Goal: Transaction & Acquisition: Download file/media

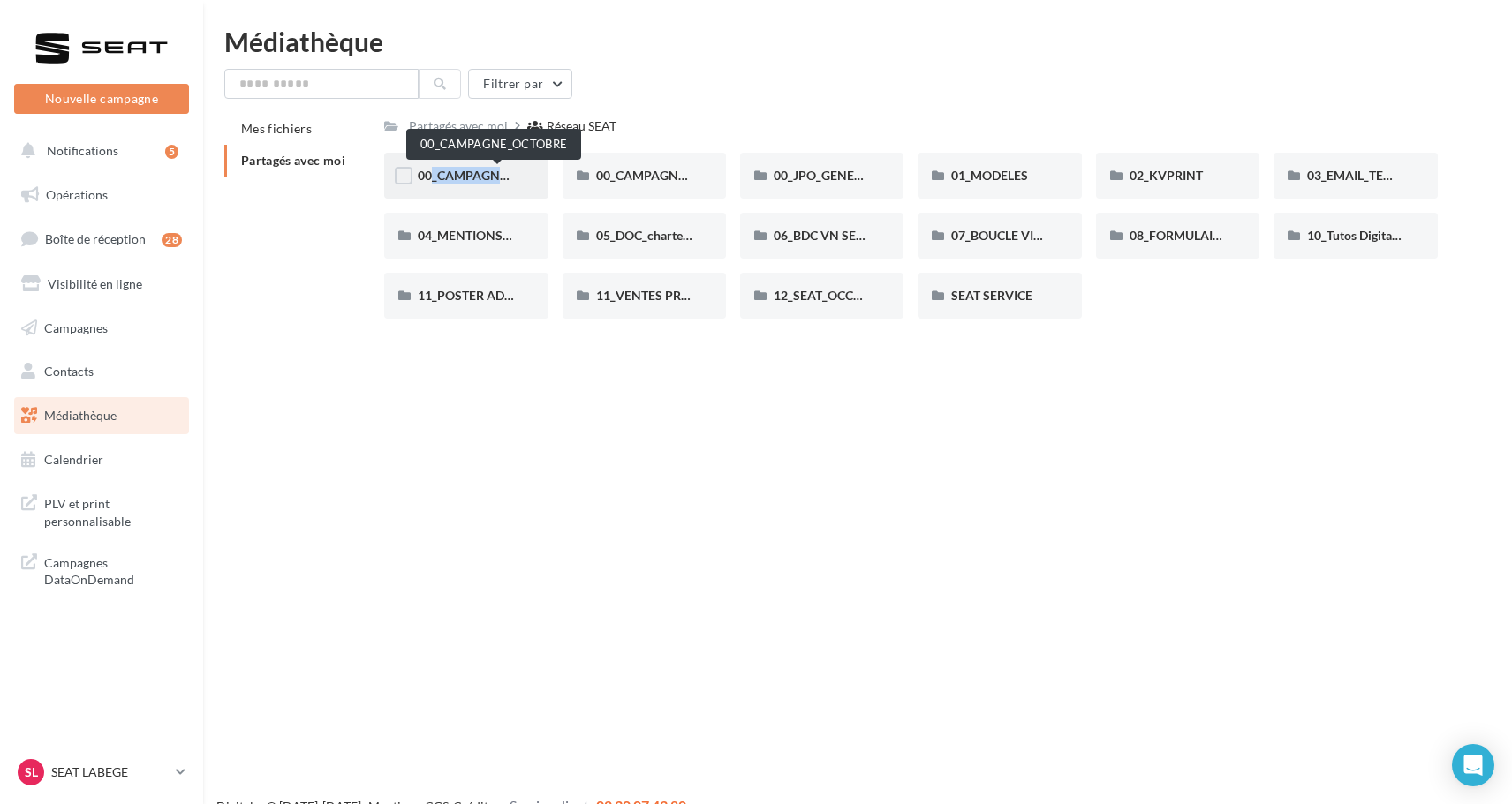
click at [482, 167] on div "00_CAMPAGNE_OCTOBRE" at bounding box center [465, 175] width 96 height 18
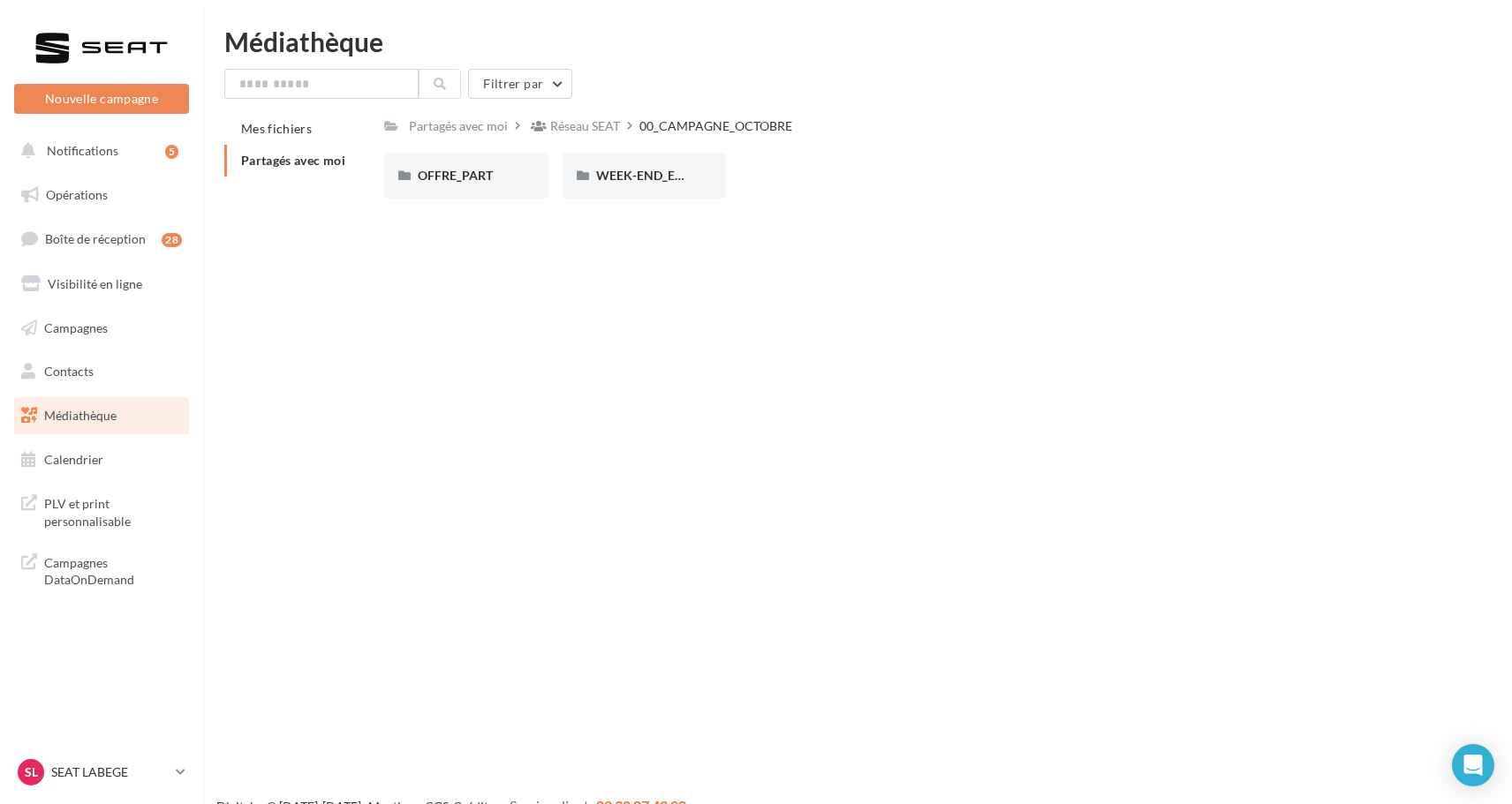
drag, startPoint x: 469, startPoint y: 347, endPoint x: 757, endPoint y: 150, distance: 348.9
click at [757, 150] on div "Nouvelle campagne Nouvelle campagne Notifications 5 Opérations Boîte de récepti…" at bounding box center [756, 431] width 1512 height 804
click at [790, 180] on div "OFFRE_PART OFFRE_PART WEEK-END_EXTRAORDINAIRE WEEK-END_EXTRAORDINAIRE" at bounding box center [917, 183] width 1067 height 60
click at [466, 182] on span "OFFRE_PART" at bounding box center [455, 175] width 75 height 15
click at [627, 169] on span "IBIZA" at bounding box center [613, 175] width 32 height 15
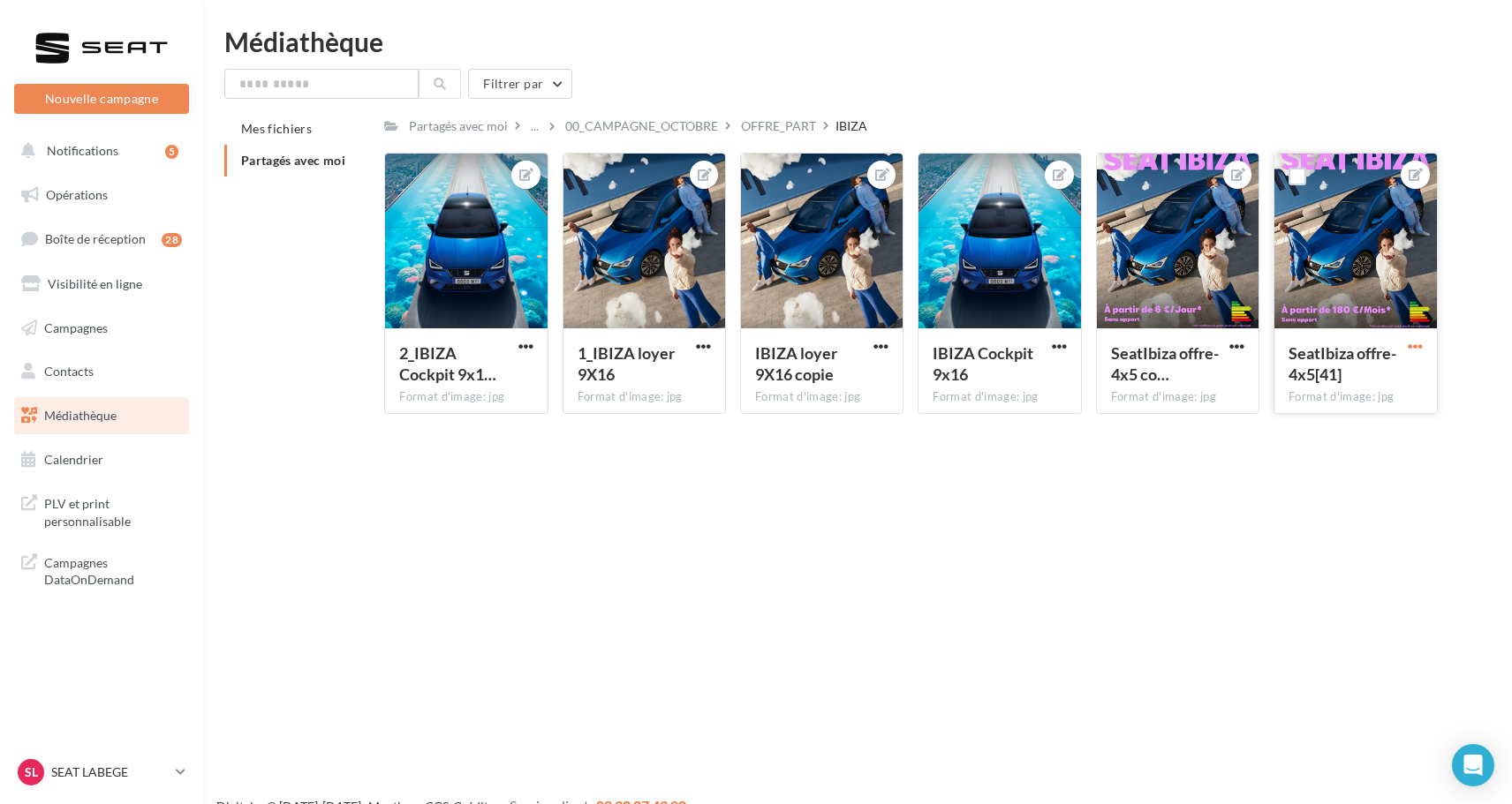
click at [1414, 350] on span "button" at bounding box center [1415, 346] width 15 height 15
click at [1229, 435] on div "Nouvelle campagne Nouvelle campagne Notifications 5 Opérations Boîte de récepti…" at bounding box center [756, 431] width 1512 height 804
click at [1234, 339] on span "button" at bounding box center [1237, 346] width 15 height 15
click at [1137, 423] on button "Télécharger" at bounding box center [1155, 427] width 186 height 46
click at [817, 522] on div "Nouvelle campagne Nouvelle campagne Notifications 5 Opérations Boîte de récepti…" at bounding box center [756, 431] width 1512 height 804
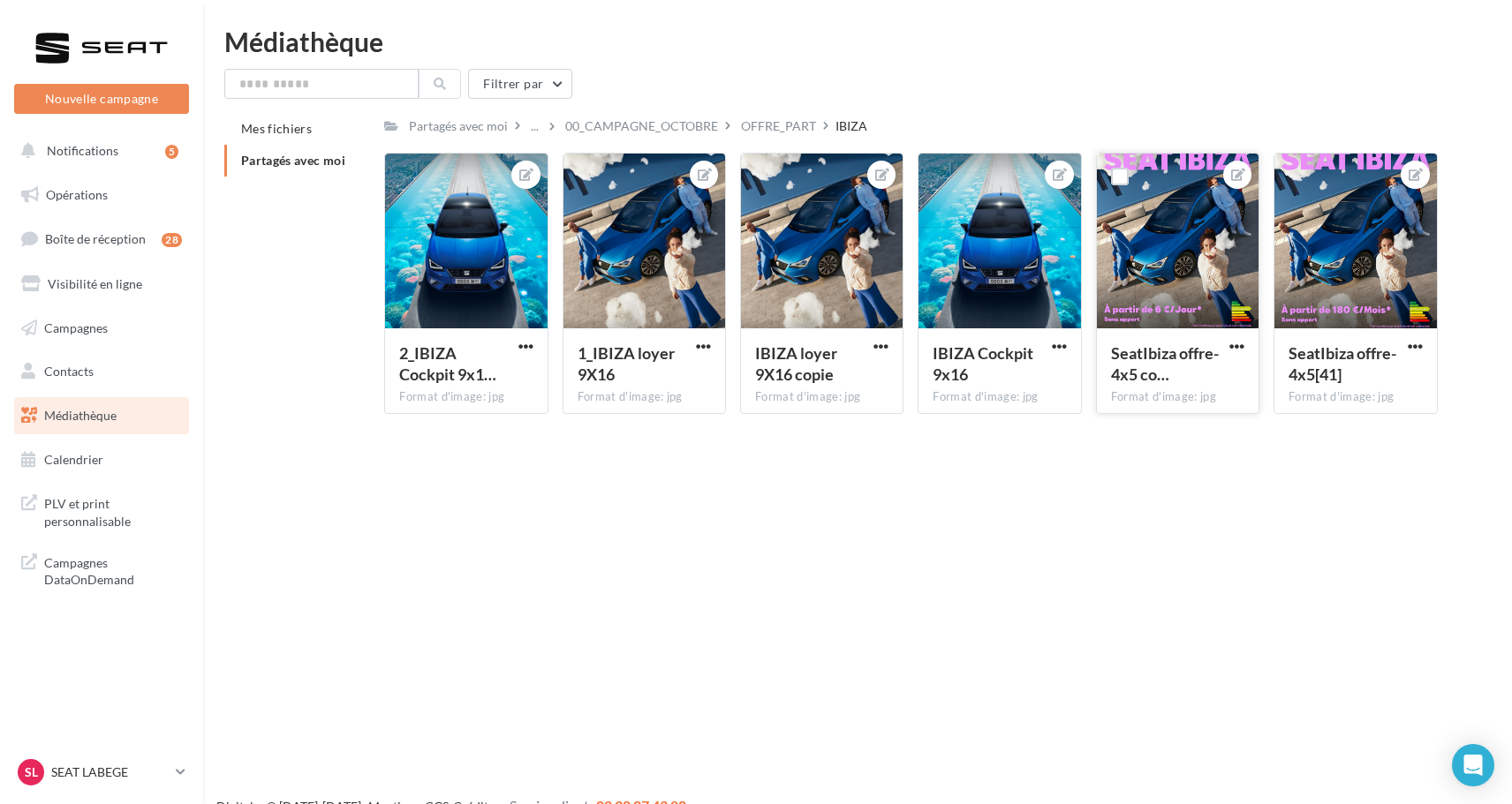
click at [786, 105] on div "Filtrer par Mes fichiers Partagés avec moi Partagés avec moi ... 00_CAMPAGNE_OC…" at bounding box center [857, 248] width 1267 height 359
click at [783, 121] on div "OFFRE_PART" at bounding box center [778, 126] width 75 height 18
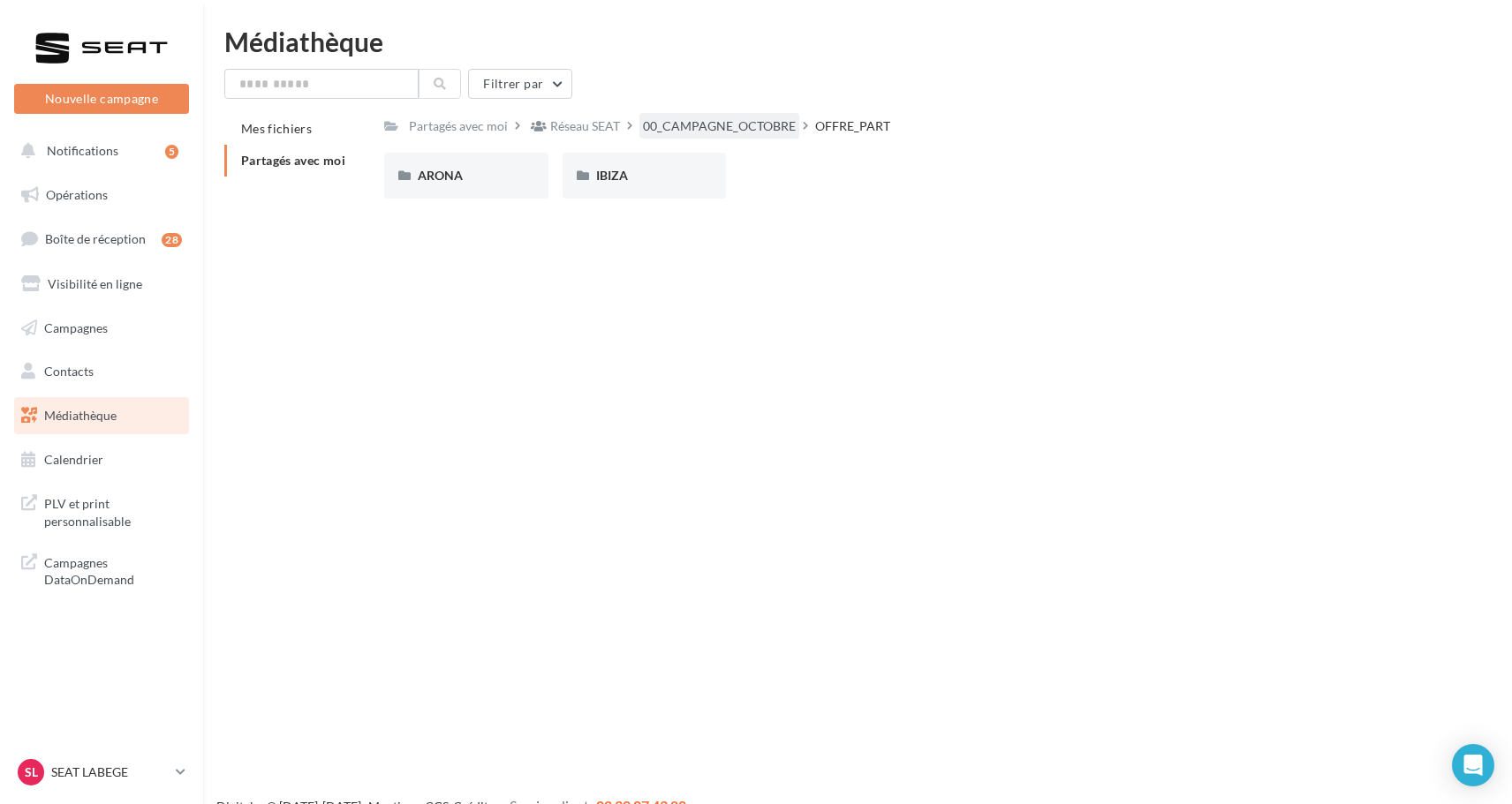
click at [717, 124] on div "00_CAMPAGNE_OCTOBRE" at bounding box center [719, 126] width 153 height 18
click at [635, 177] on span "WEEK-END_EXTRAORDINAIRE" at bounding box center [685, 175] width 178 height 15
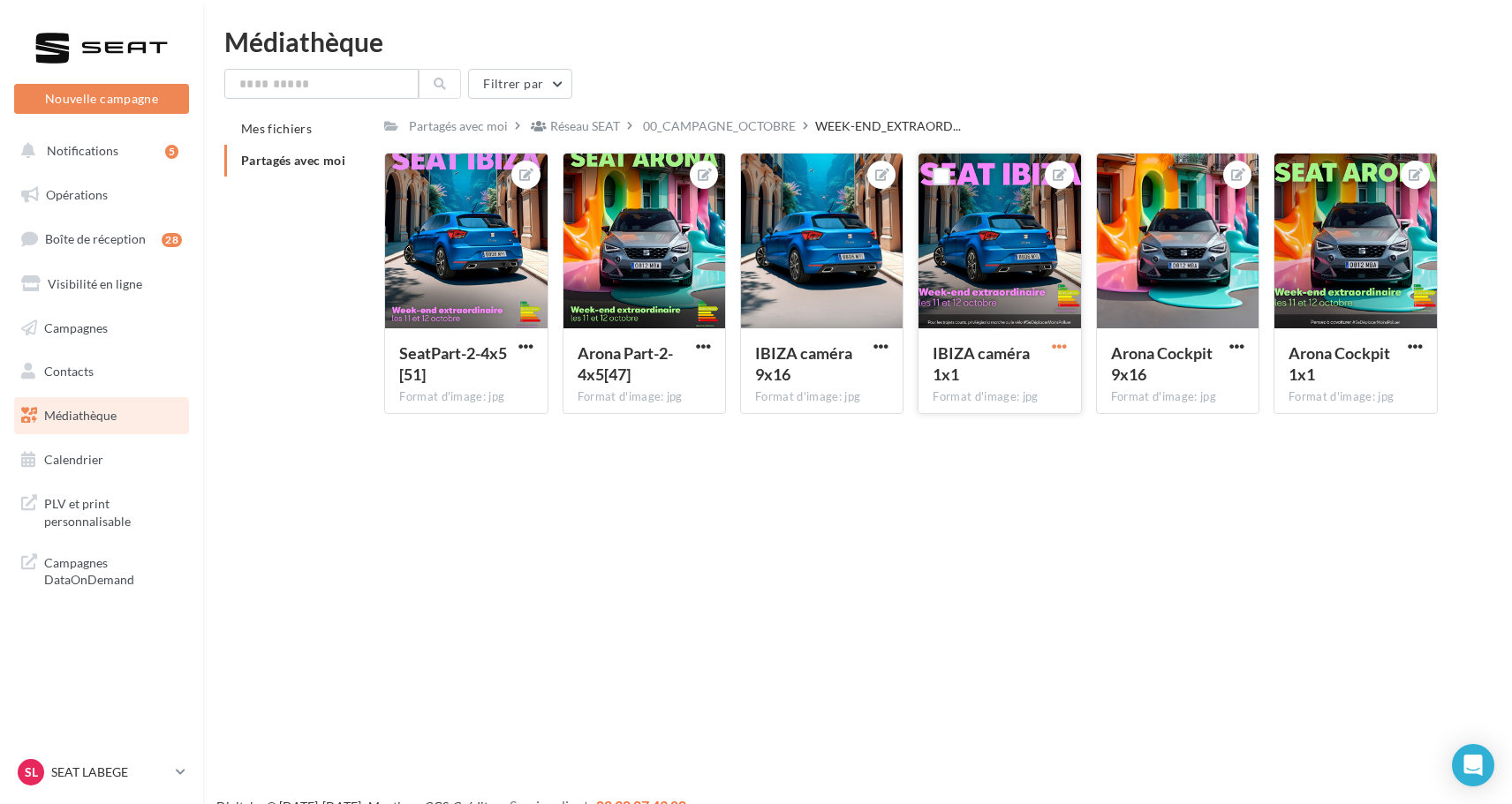
click at [1061, 348] on span "button" at bounding box center [1059, 346] width 15 height 15
click at [999, 429] on button "Télécharger" at bounding box center [977, 427] width 186 height 46
click at [623, 481] on div "Nouvelle campagne Nouvelle campagne Notifications 5 Opérations Boîte de récepti…" at bounding box center [756, 431] width 1512 height 804
click at [781, 118] on div "00_CAMPAGNE_OCTOBRE" at bounding box center [719, 126] width 153 height 18
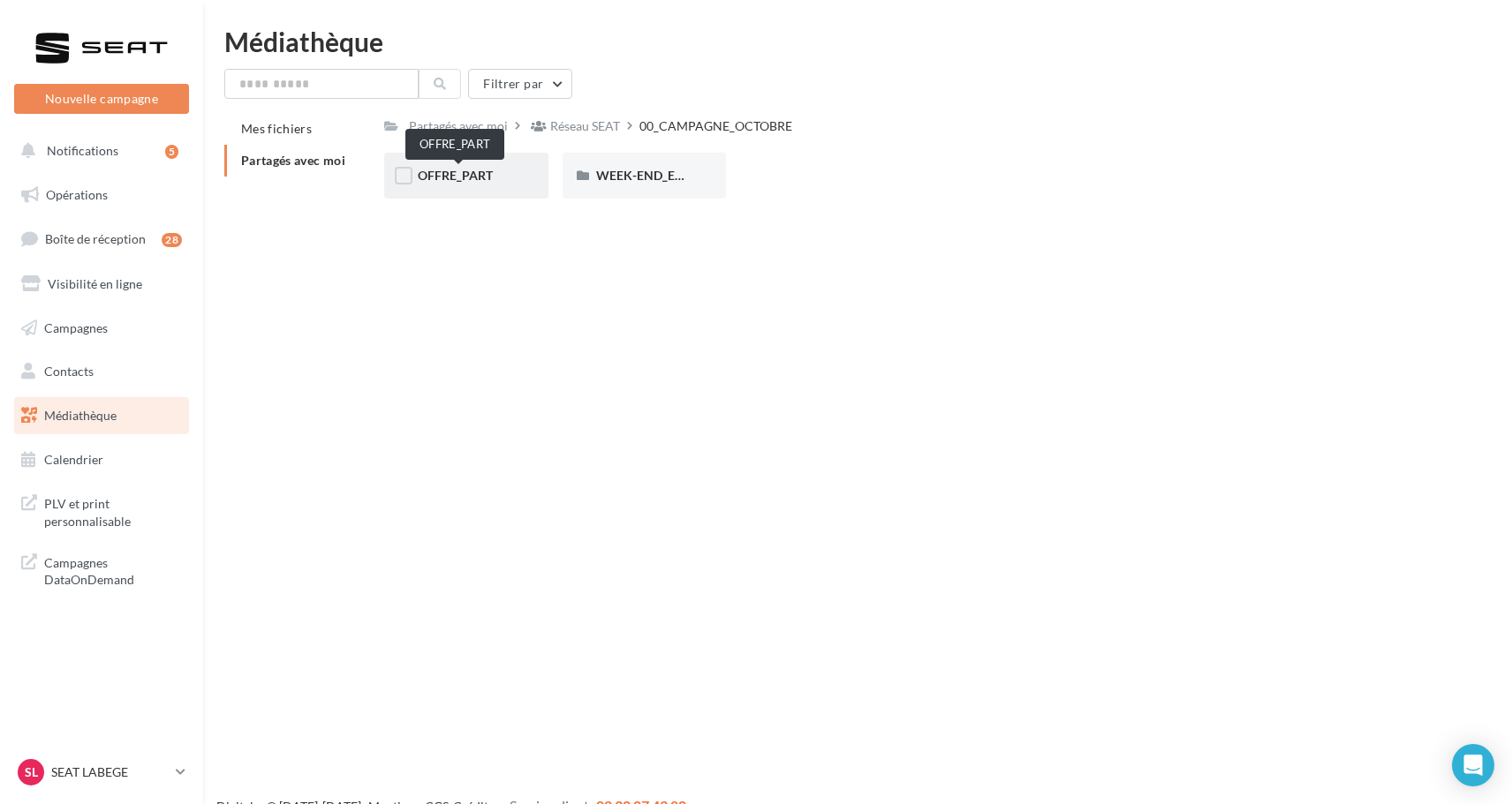
click at [484, 167] on span "OFFRE_PART" at bounding box center [455, 175] width 75 height 15
click at [446, 182] on span "ARONA" at bounding box center [440, 175] width 45 height 15
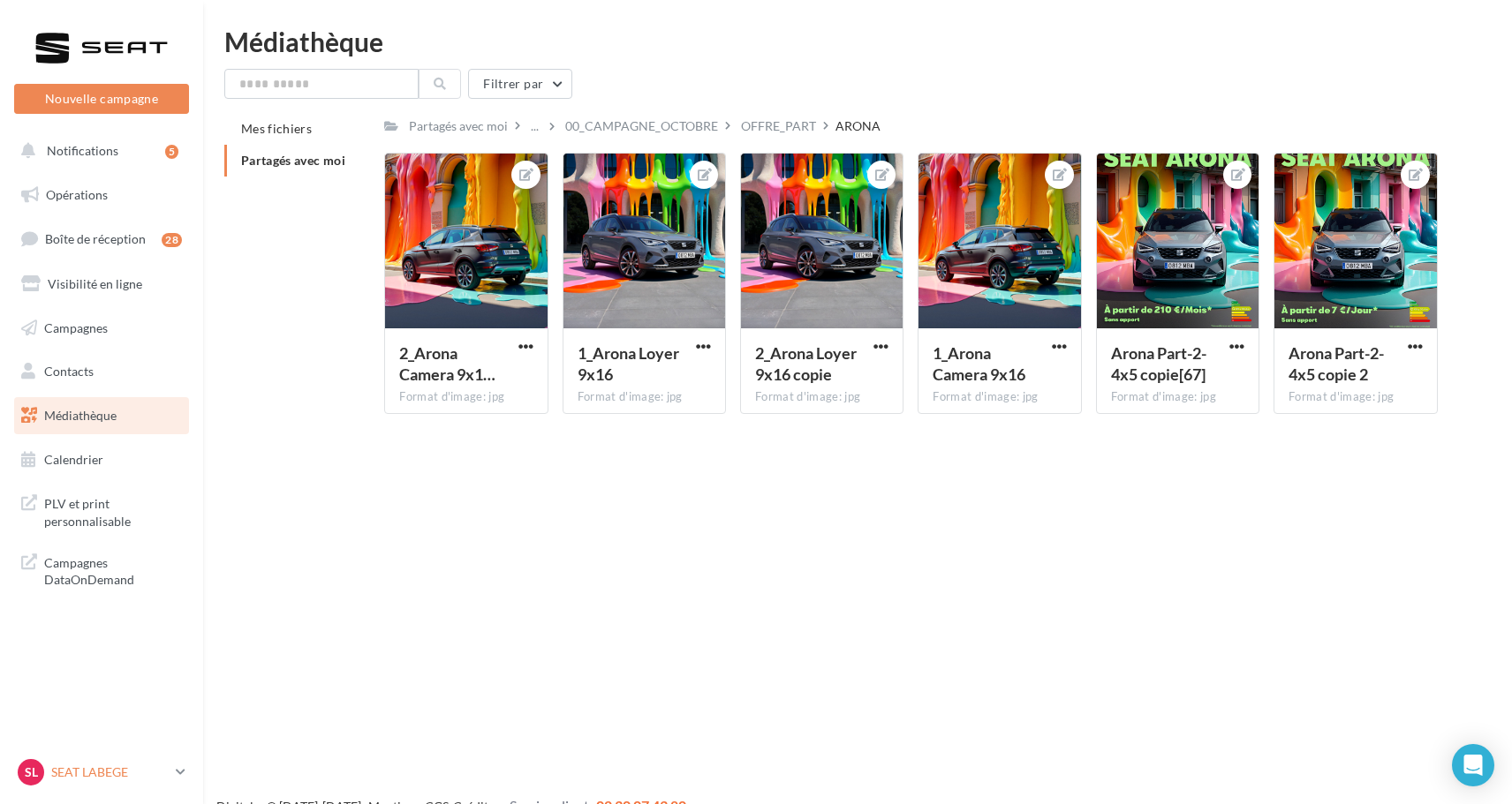
click at [182, 771] on icon at bounding box center [180, 772] width 10 height 15
click at [176, 764] on link "SL SEAT LABEGE SEAT-LABEGE" at bounding box center [101, 772] width 175 height 33
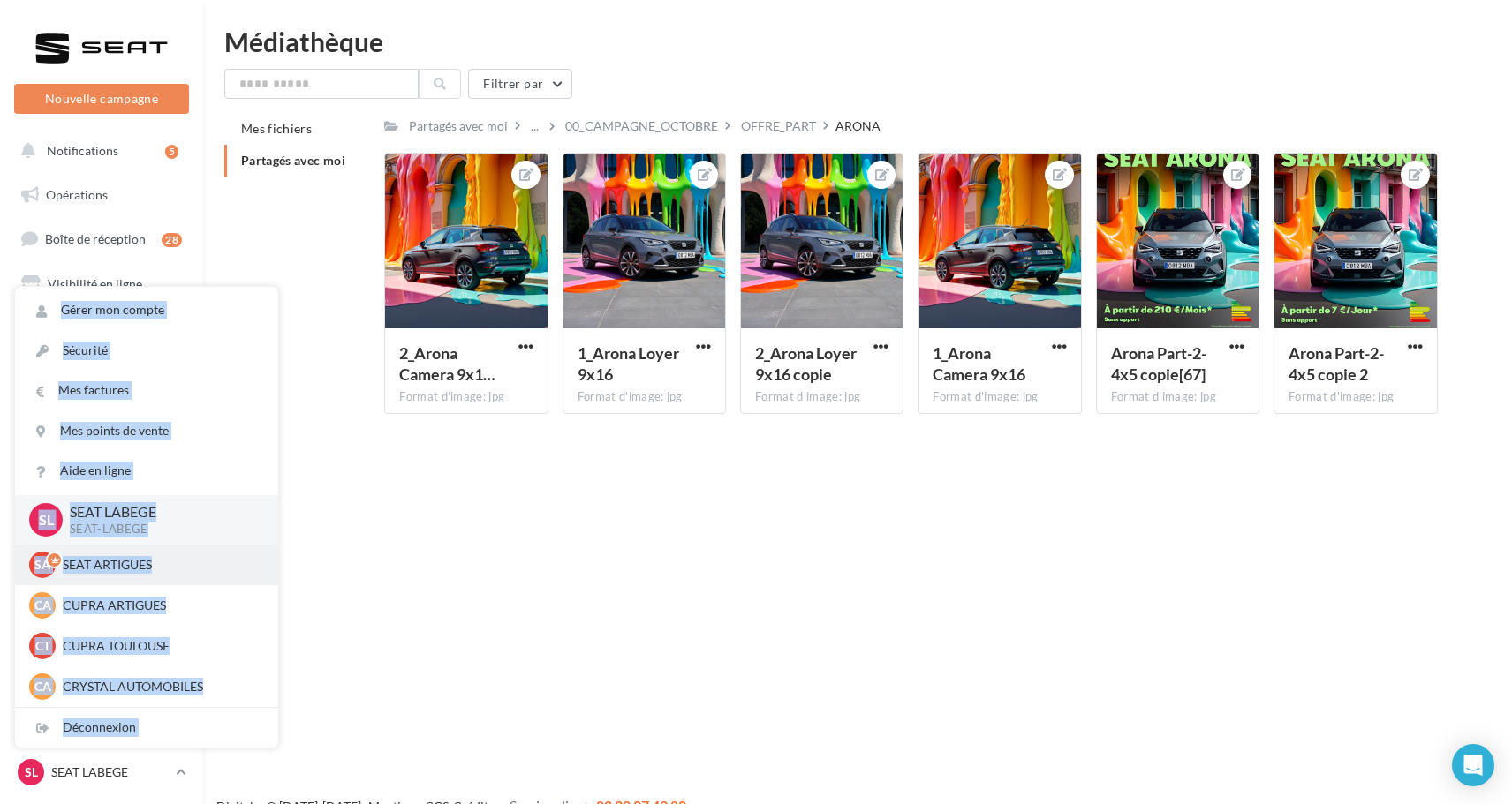
scroll to position [21, 0]
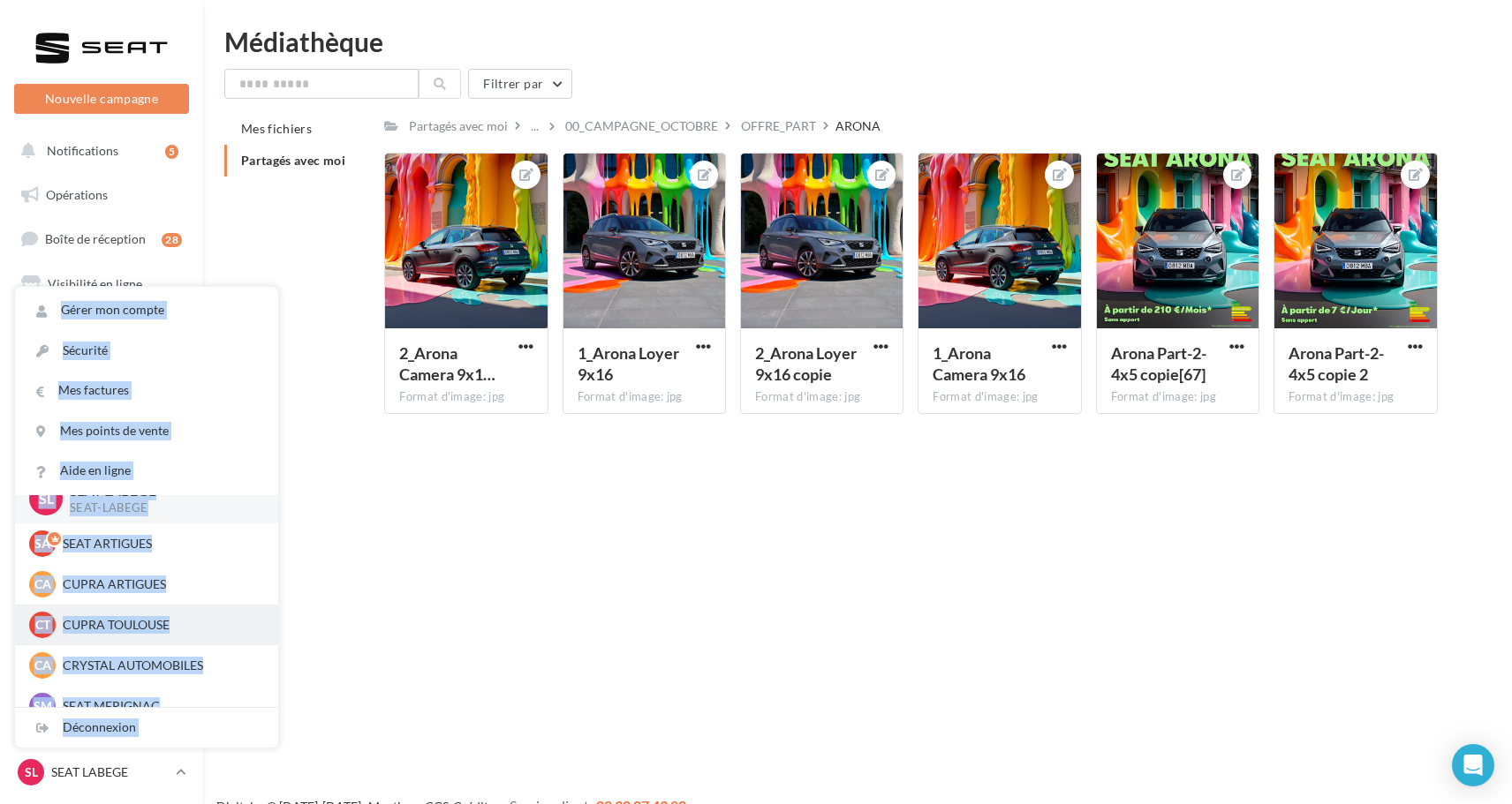
click at [174, 612] on div "CT CUPRA TOULOUSE cupra_toulouse" at bounding box center [147, 625] width 235 height 27
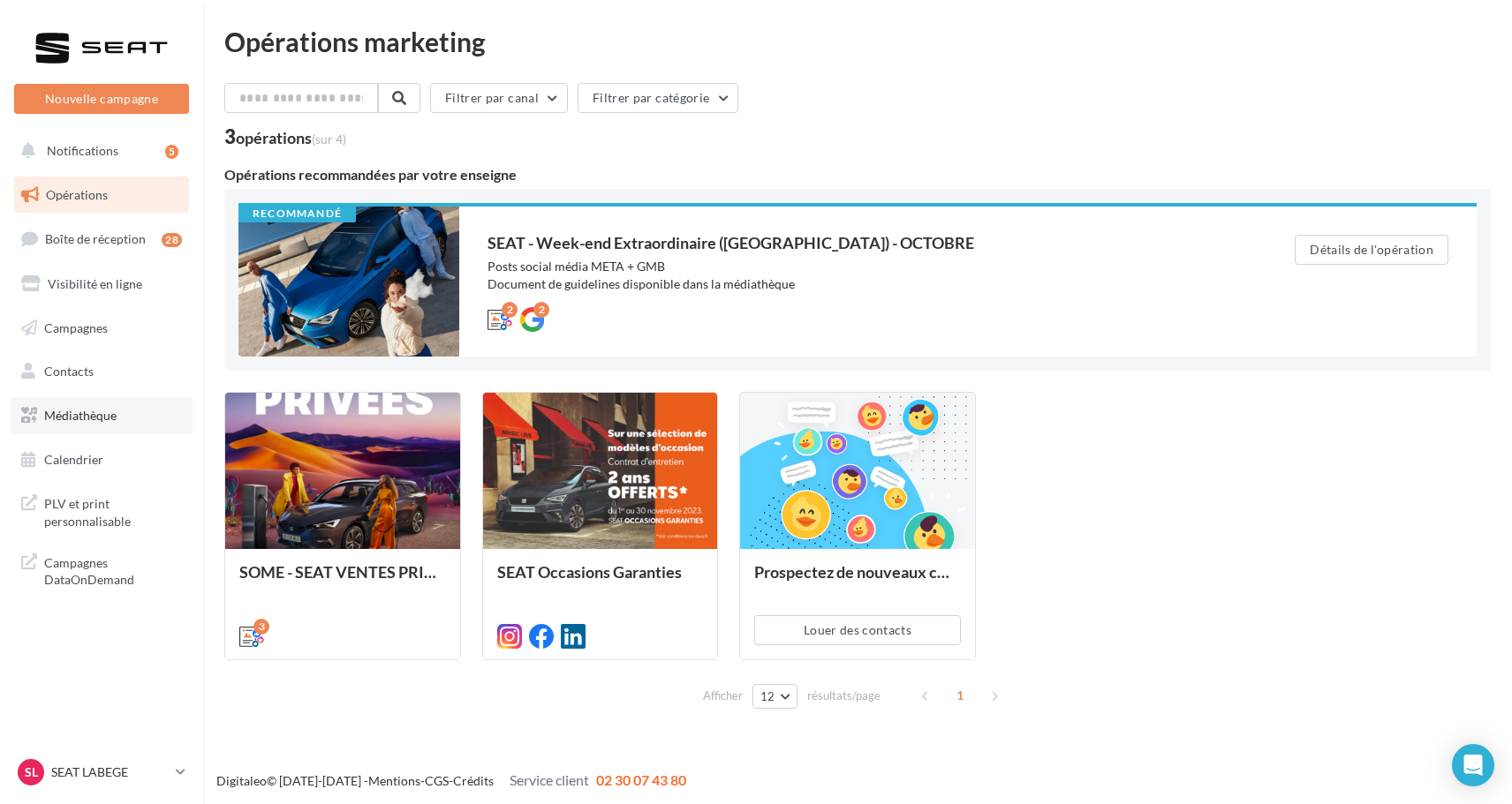
click at [143, 403] on link "Médiathèque" at bounding box center [101, 415] width 182 height 37
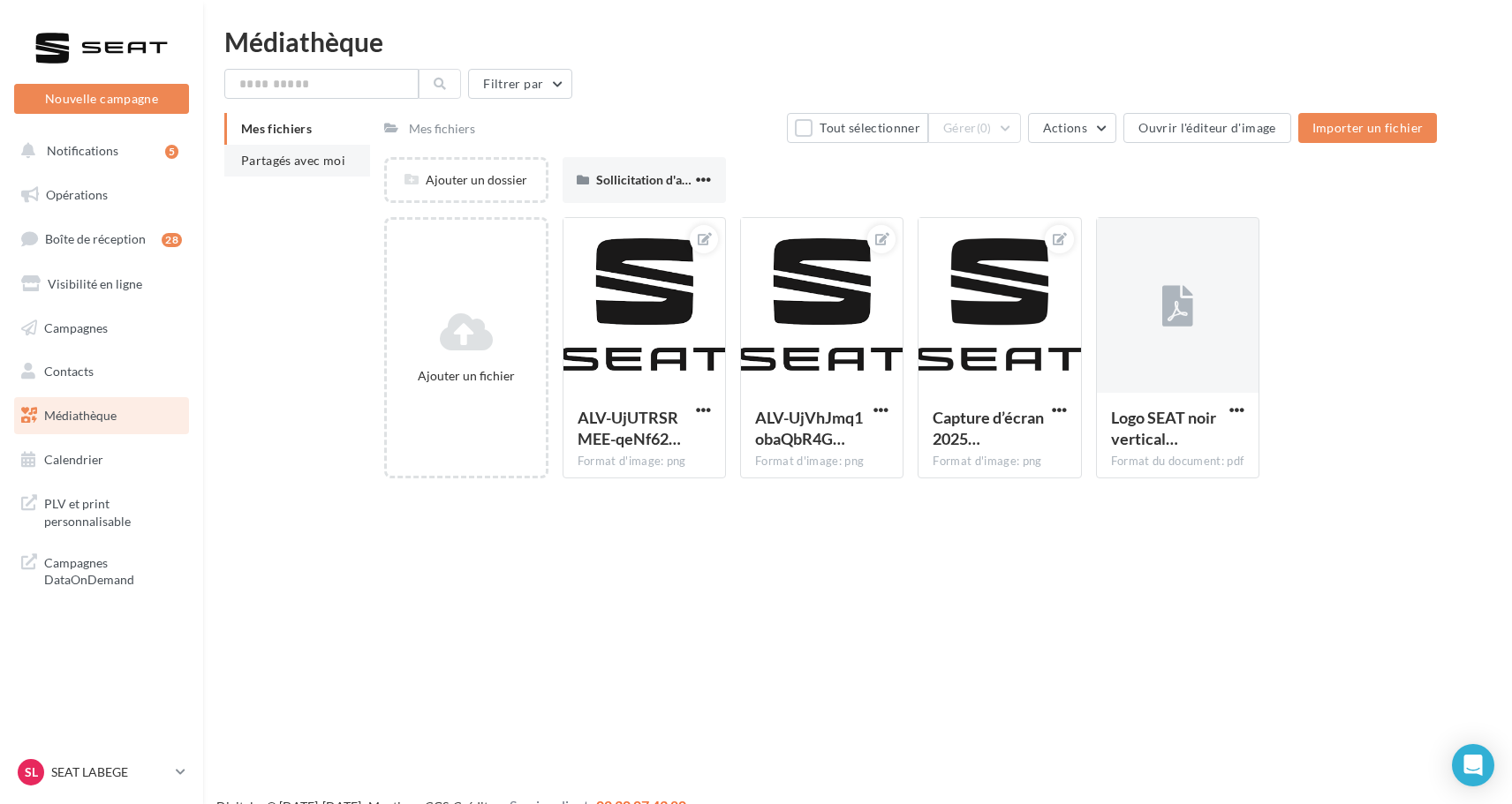
click at [310, 171] on li "Partagés avec moi" at bounding box center [296, 161] width 146 height 32
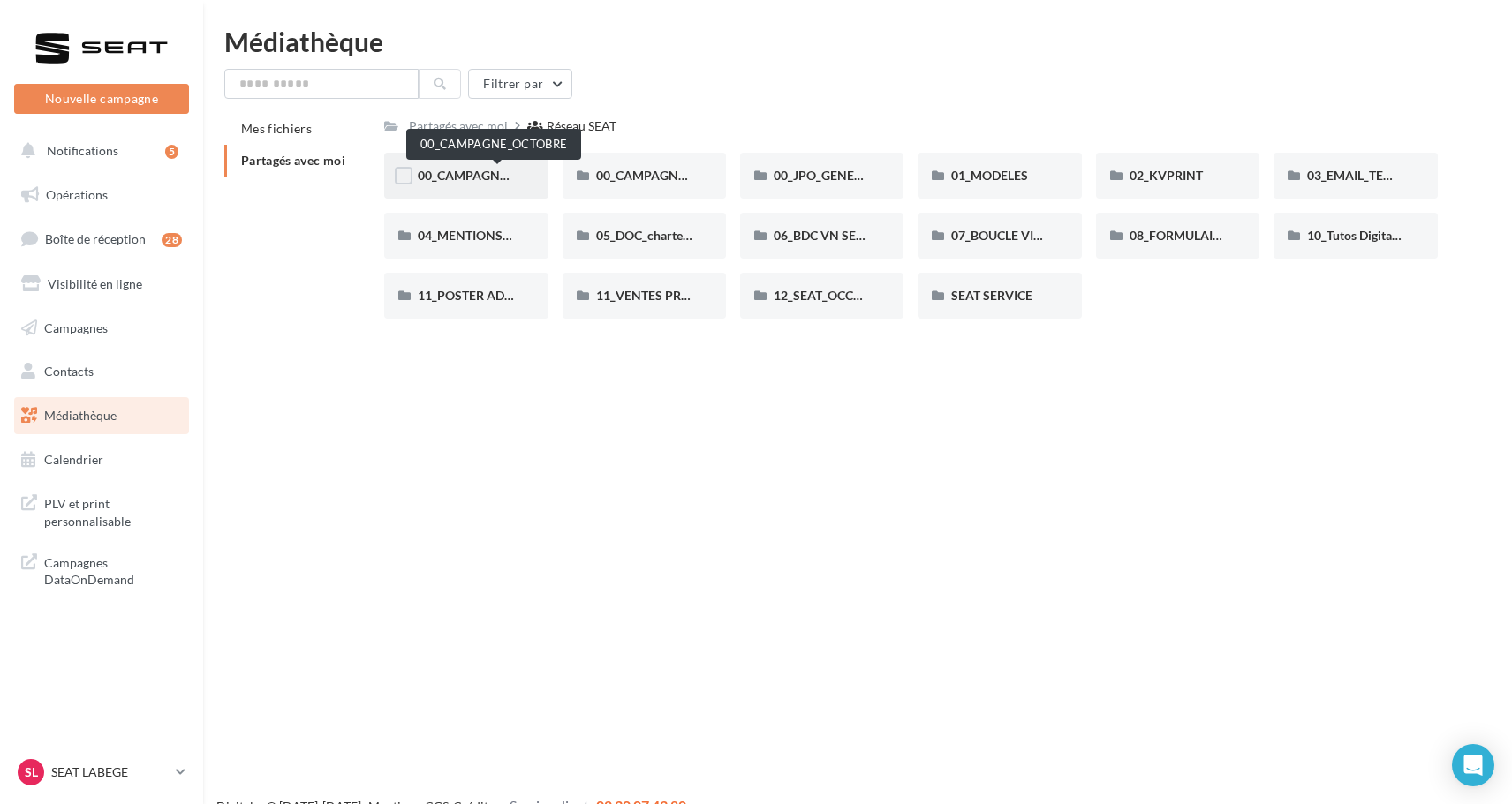
click at [494, 168] on span "00_CAMPAGNE_OCTOBRE" at bounding box center [493, 175] width 151 height 15
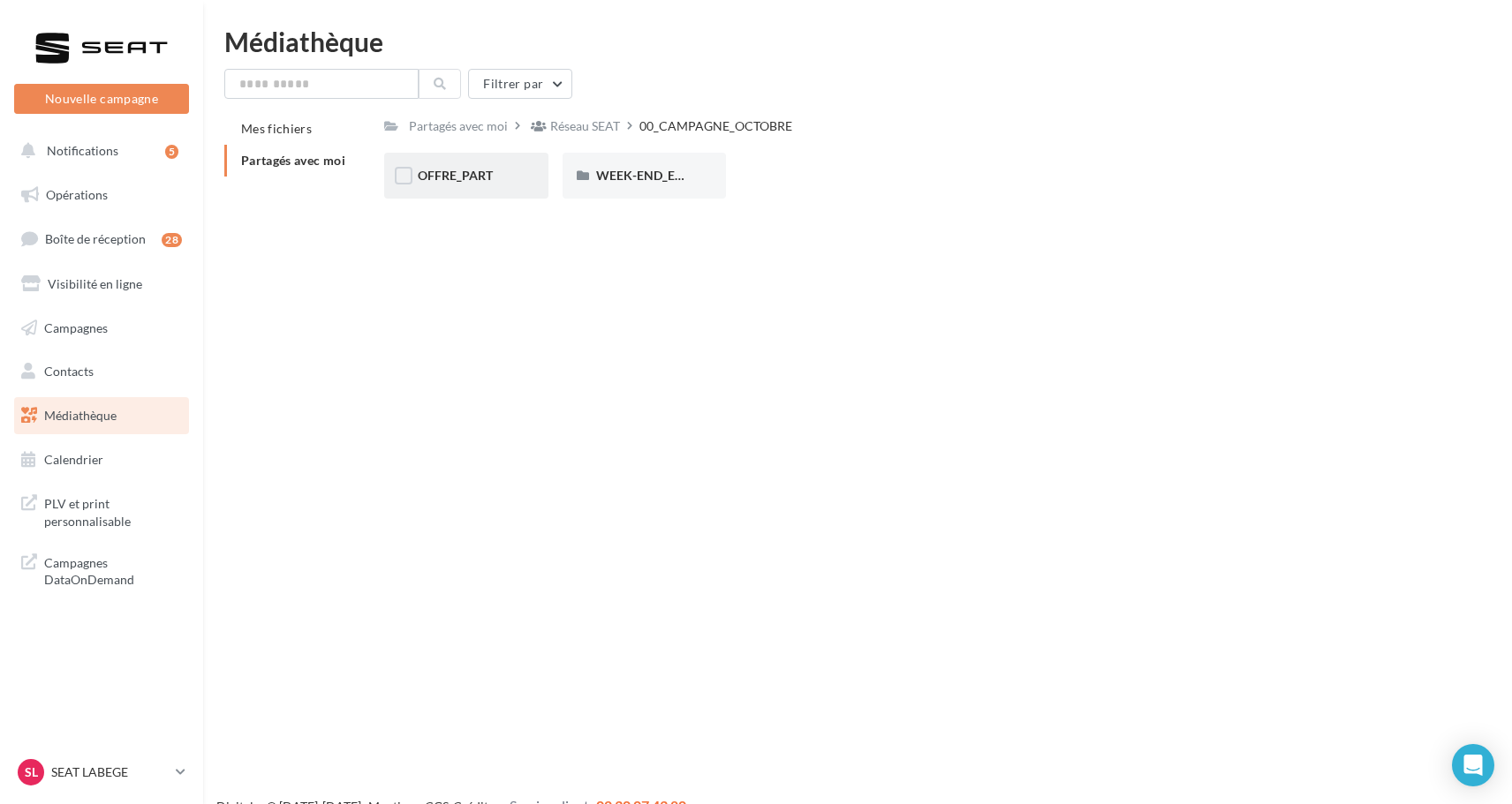
click at [463, 175] on span "OFFRE_PART" at bounding box center [455, 175] width 75 height 15
click at [589, 183] on label at bounding box center [582, 175] width 18 height 18
click at [592, 183] on div "IBIZA" at bounding box center [644, 175] width 163 height 46
click at [614, 183] on span "IBIZA" at bounding box center [613, 175] width 32 height 15
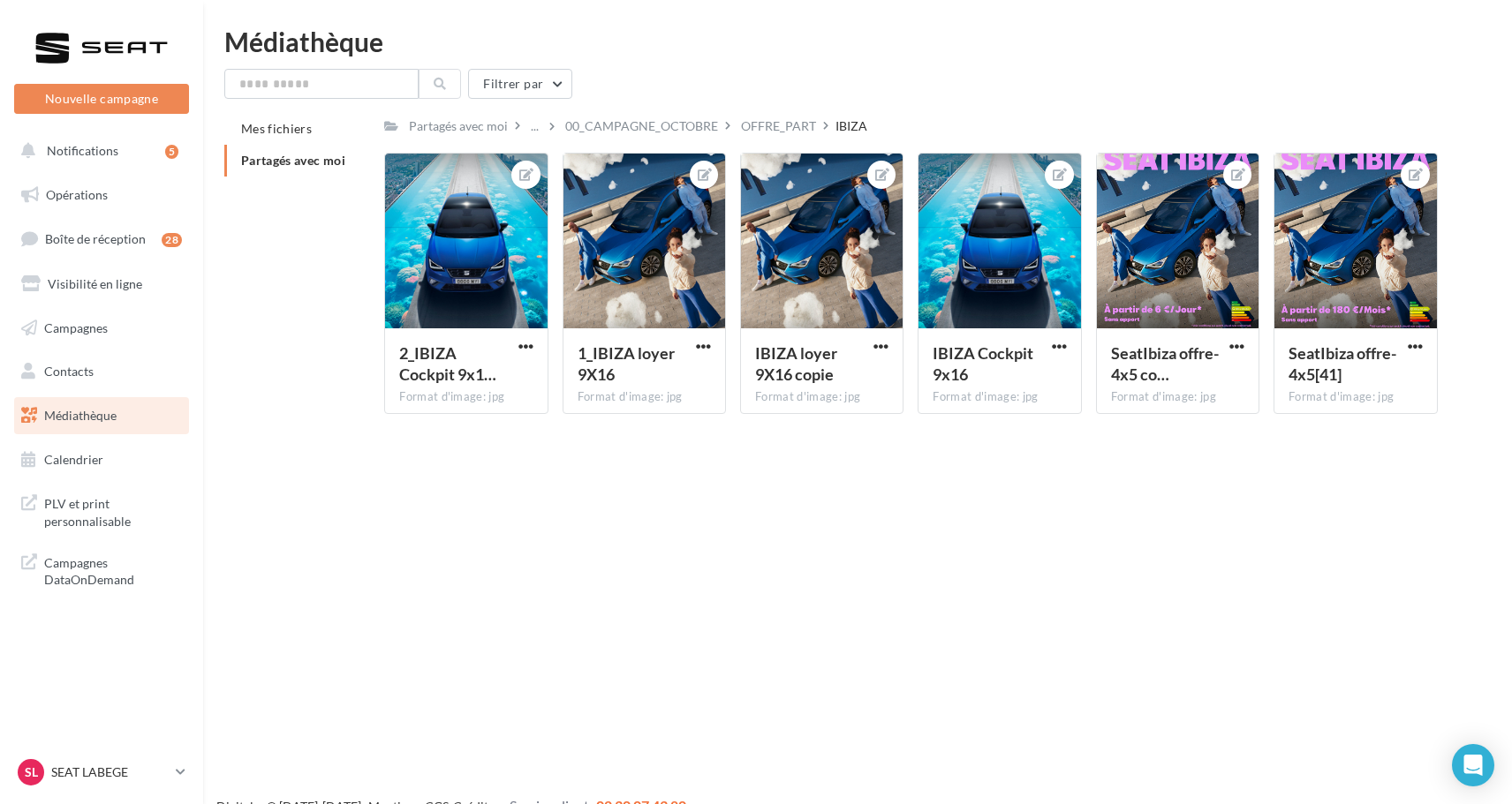
click at [642, 537] on div "Nouvelle campagne Nouvelle campagne Notifications 5 Opérations Boîte de récepti…" at bounding box center [756, 431] width 1512 height 804
drag, startPoint x: 413, startPoint y: 492, endPoint x: 900, endPoint y: 364, distance: 503.5
click at [912, 361] on div "Nouvelle campagne Nouvelle campagne Notifications 5 Opérations Boîte de récepti…" at bounding box center [756, 431] width 1512 height 804
click at [652, 535] on div "Nouvelle campagne Nouvelle campagne Notifications 5 Opérations Boîte de récepti…" at bounding box center [756, 431] width 1512 height 804
drag, startPoint x: 329, startPoint y: 341, endPoint x: 673, endPoint y: 381, distance: 346.3
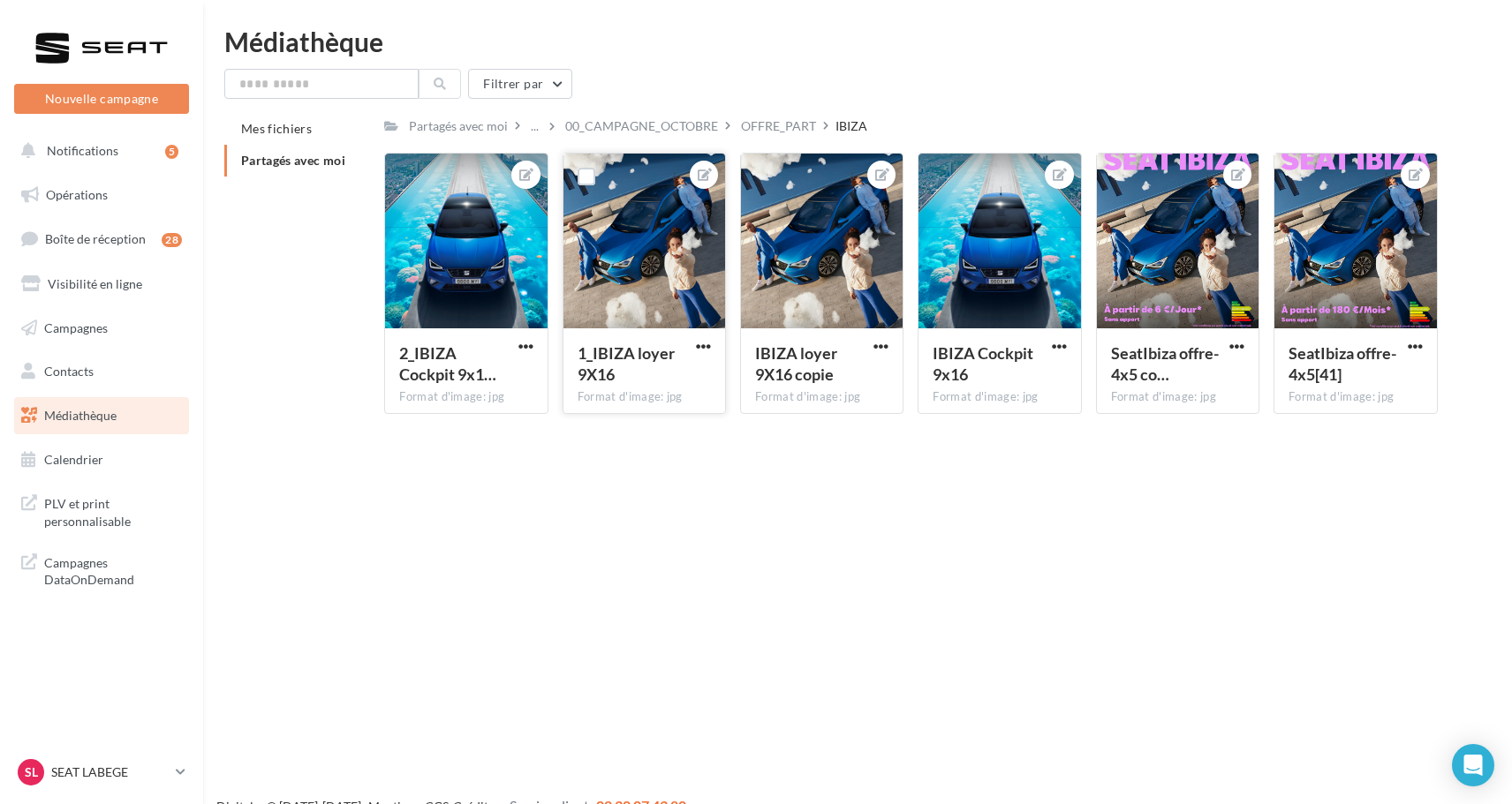
click at [673, 381] on div "Mes fichiers Partagés avec moi Partagés avec moi ... 00_CAMPAGNE_OCTOBRE OFFRE_…" at bounding box center [864, 270] width 1281 height 315
click at [815, 428] on div "2_IBIZA Cockpit 9x1… Format d'image: jpg 2_IBIZA Cockpit 9x16 copie 1_IBIZA loy…" at bounding box center [917, 291] width 1067 height 276
click at [272, 169] on li "Partagés avec moi" at bounding box center [296, 161] width 146 height 32
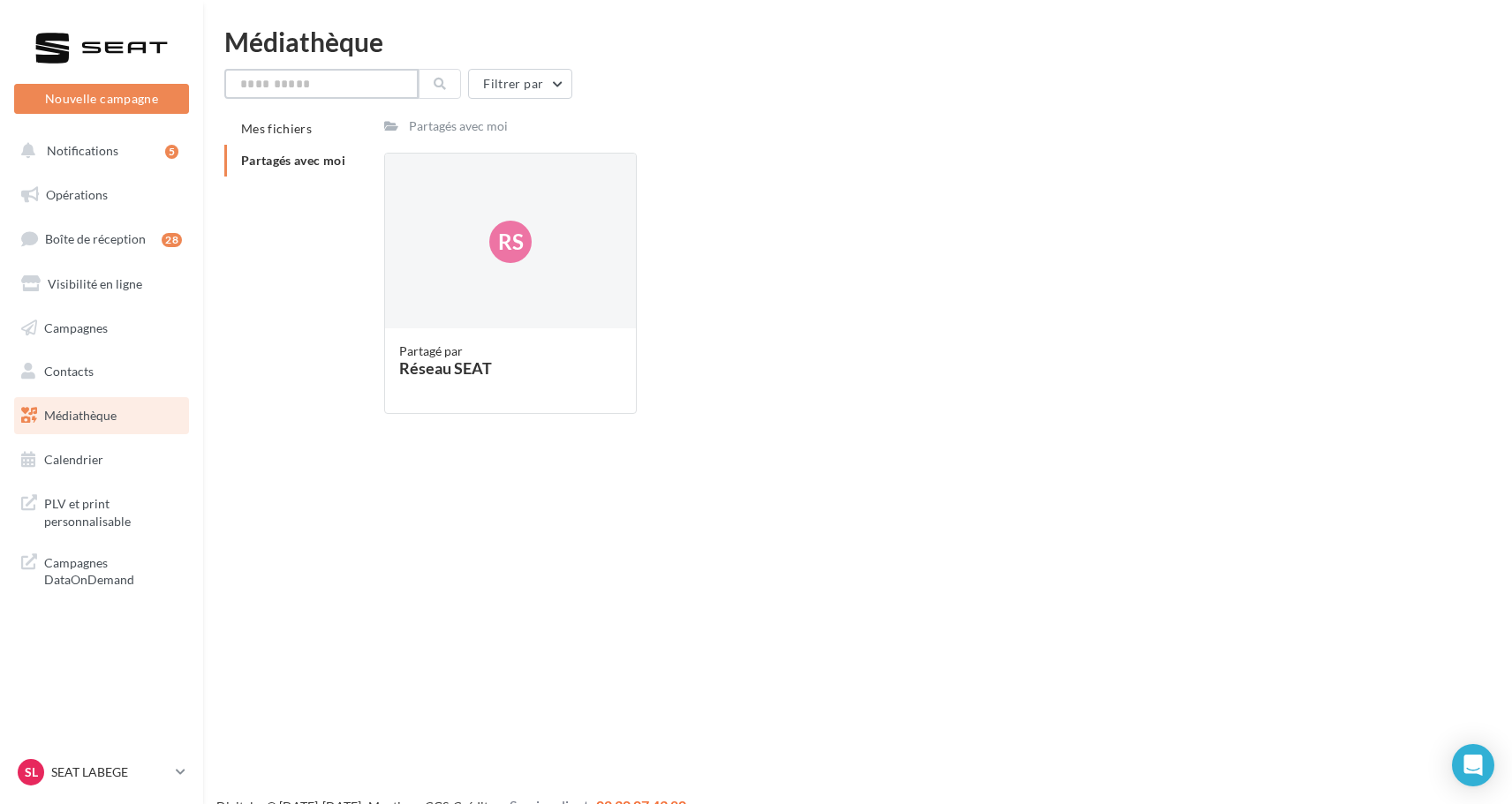
click at [354, 82] on input "text" at bounding box center [321, 84] width 194 height 30
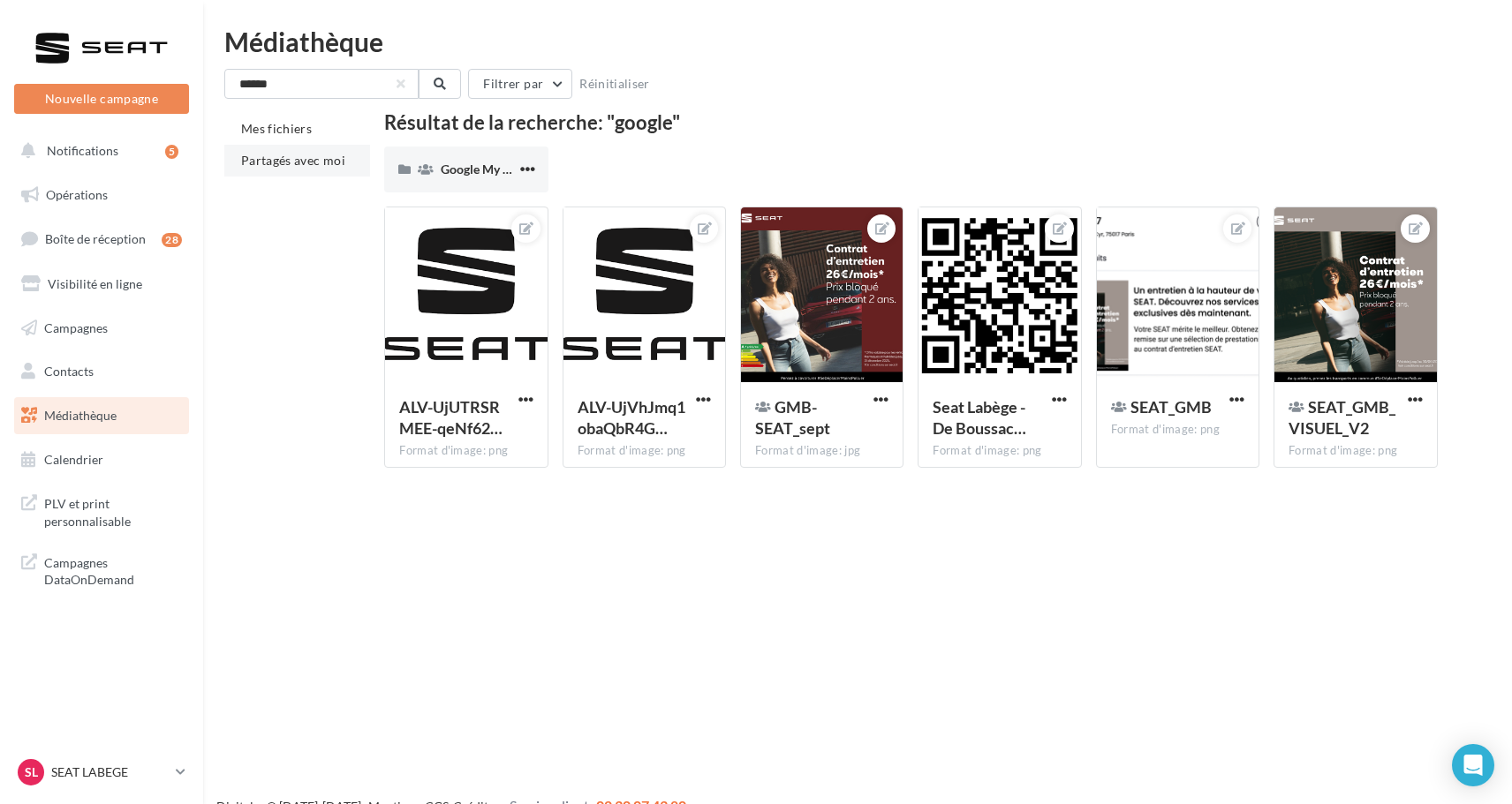
click at [284, 162] on span "Partagés avec moi" at bounding box center [293, 160] width 104 height 15
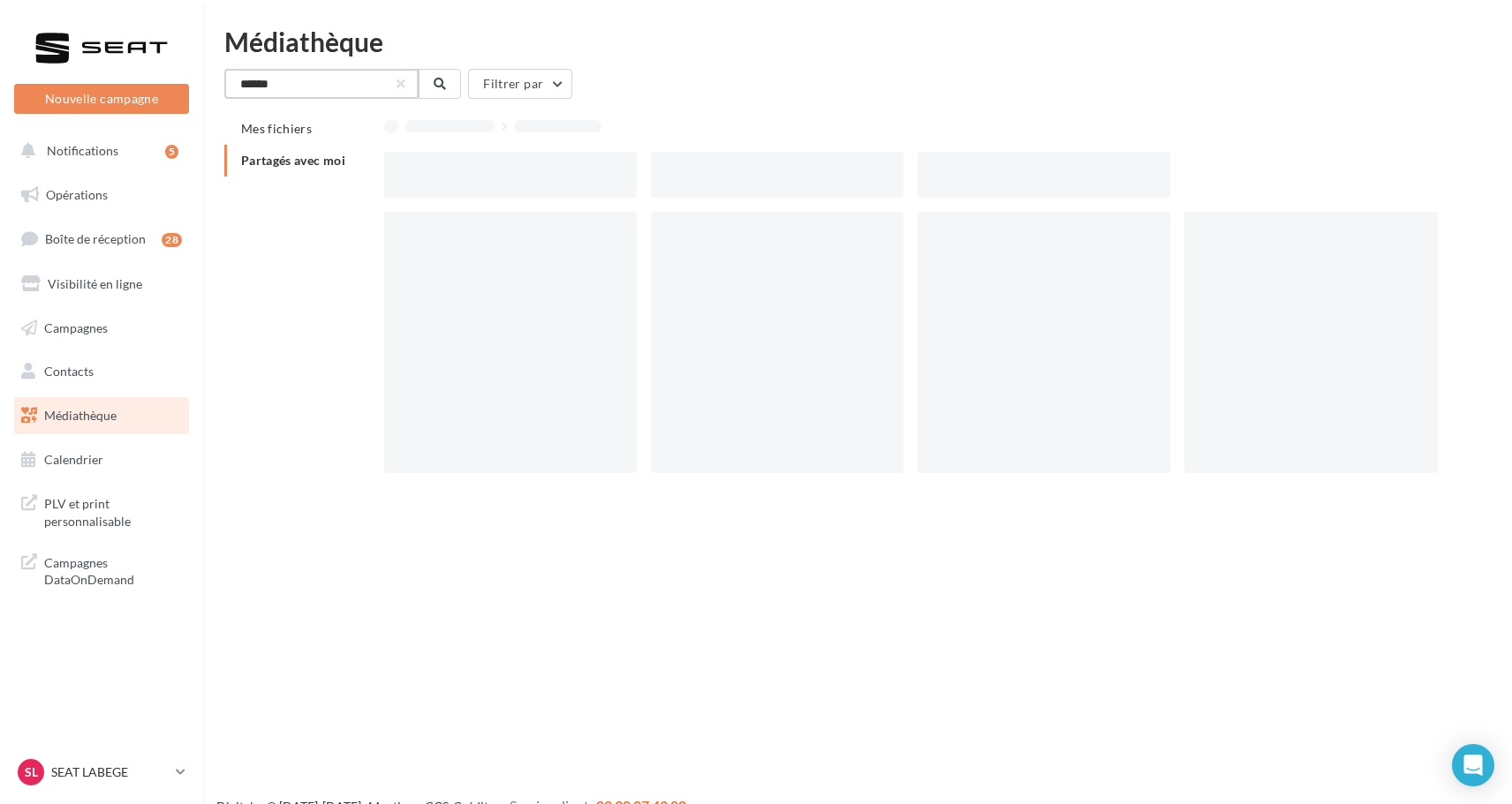
click at [320, 87] on input "******" at bounding box center [321, 84] width 194 height 30
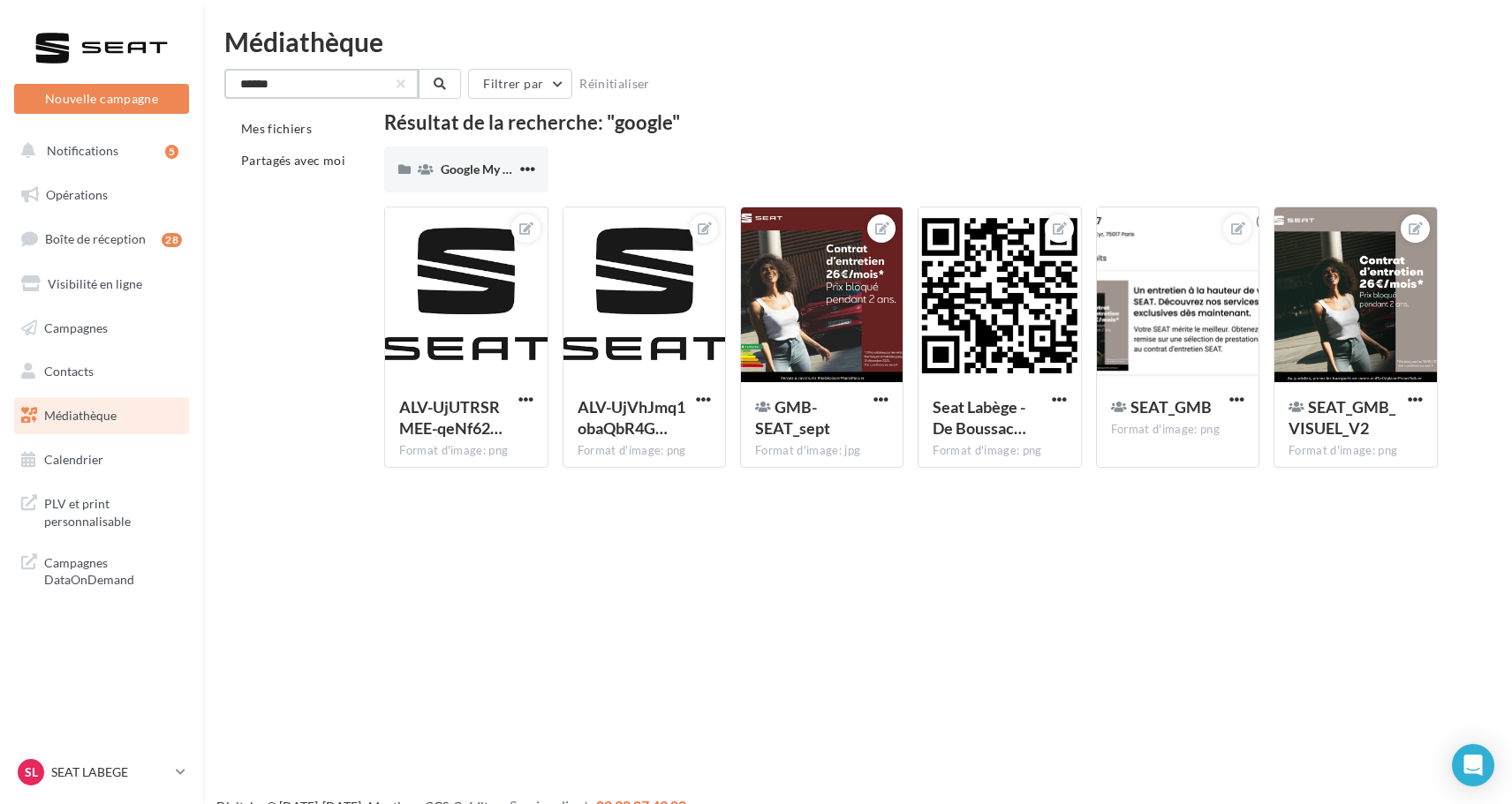
click at [312, 76] on input "******" at bounding box center [321, 84] width 194 height 30
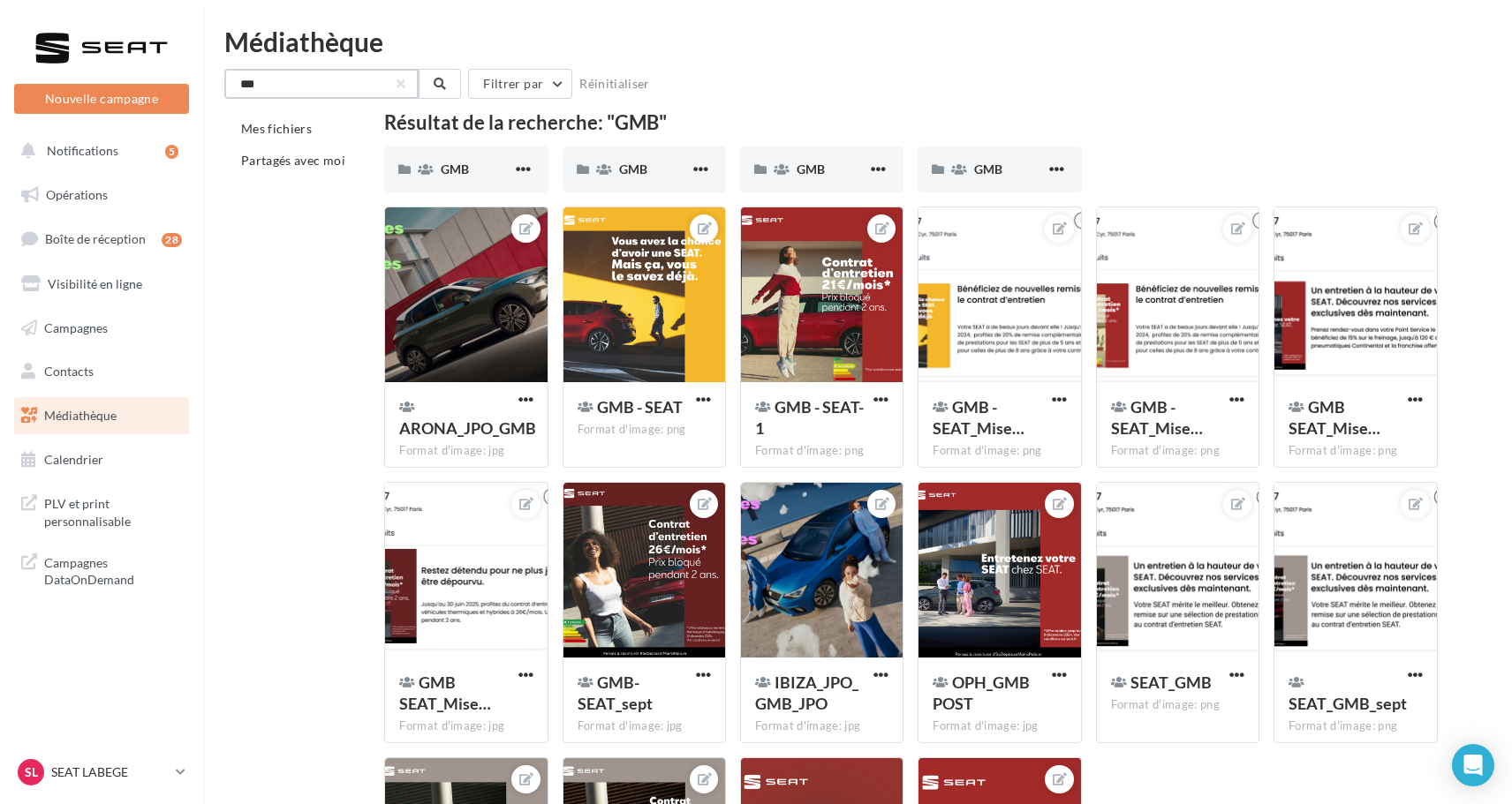
type input "***"
drag, startPoint x: 328, startPoint y: 222, endPoint x: 495, endPoint y: 399, distance: 243.3
click at [495, 399] on div "Mes fichiers Partagés avec moi Résultat de la recherche: "GMB" GMB GMB GMB GMB …" at bounding box center [864, 573] width 1281 height 920
click at [285, 368] on div "Mes fichiers Partagés avec moi Résultat de la recherche: "GMB" GMB GMB GMB GMB …" at bounding box center [864, 573] width 1281 height 920
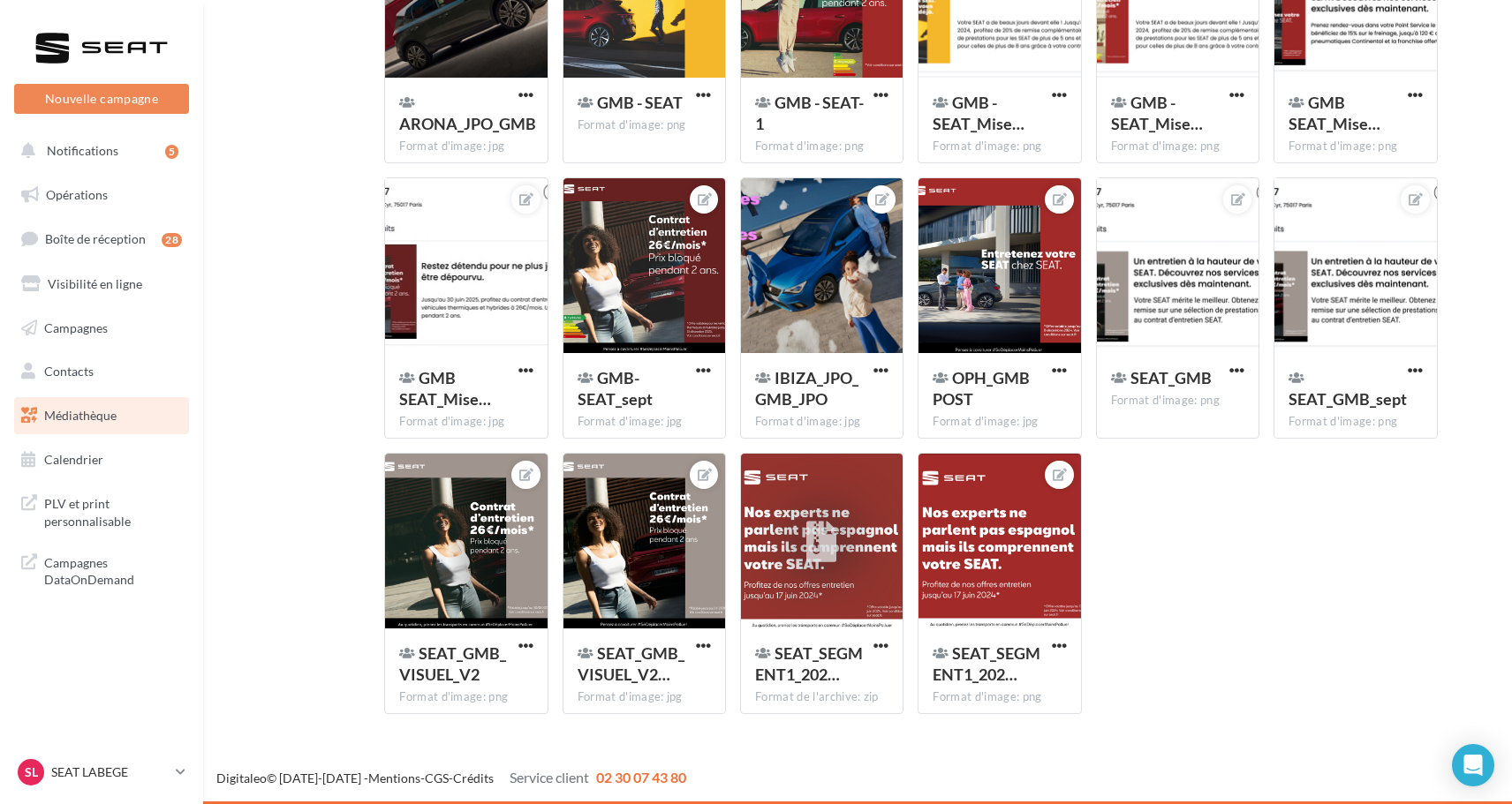
scroll to position [304, 0]
